Goal: Information Seeking & Learning: Learn about a topic

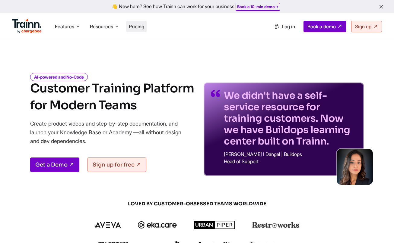
click at [137, 27] on span "Pricing" at bounding box center [136, 27] width 15 height 6
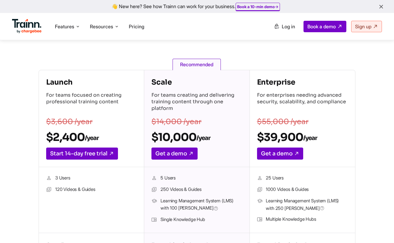
scroll to position [79, 0]
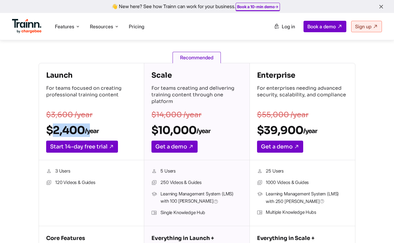
drag, startPoint x: 55, startPoint y: 132, endPoint x: 91, endPoint y: 136, distance: 36.6
click at [91, 136] on h2 "$2,400 /year" at bounding box center [91, 131] width 90 height 14
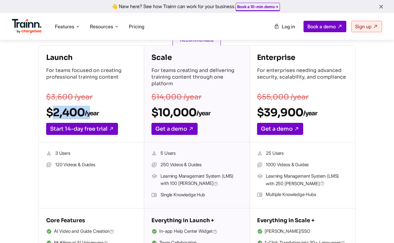
scroll to position [99, 0]
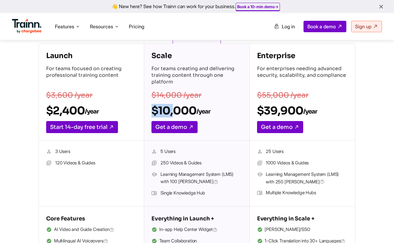
drag, startPoint x: 152, startPoint y: 112, endPoint x: 176, endPoint y: 113, distance: 24.2
click at [176, 113] on h2 "$10,000 /year" at bounding box center [196, 111] width 90 height 14
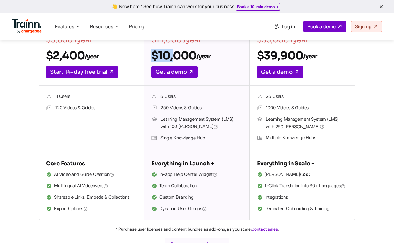
scroll to position [161, 0]
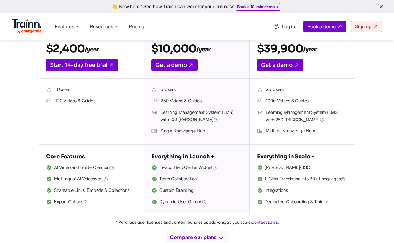
click at [67, 89] on li "3 Users" at bounding box center [91, 90] width 90 height 8
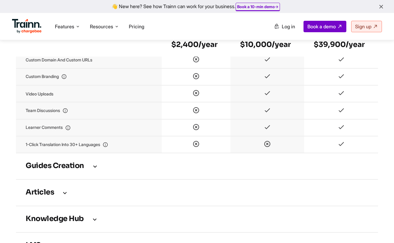
scroll to position [541, 0]
